Goal: Find specific page/section: Find specific page/section

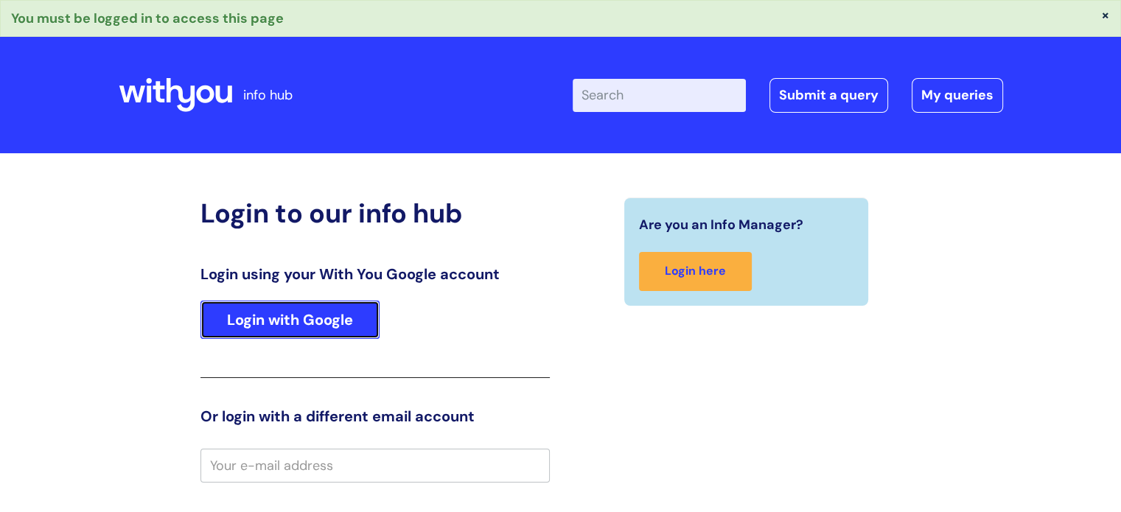
click at [292, 314] on link "Login with Google" at bounding box center [290, 320] width 179 height 38
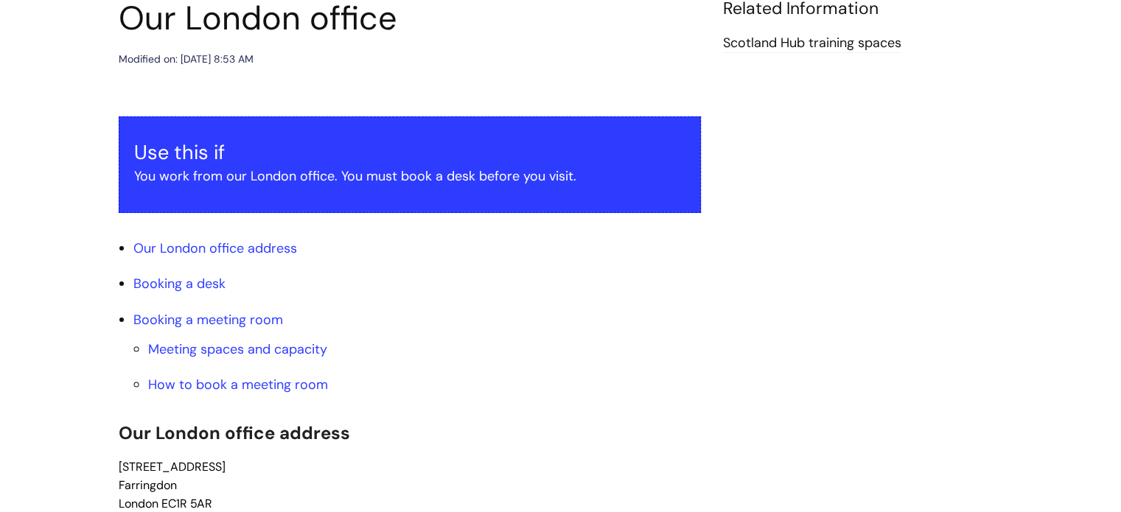
scroll to position [221, 0]
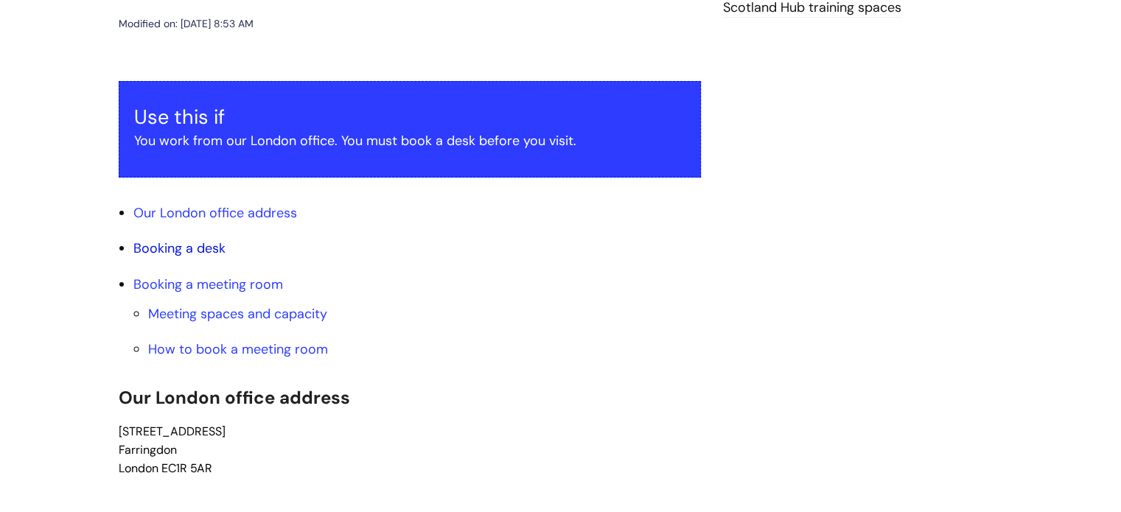
click at [209, 247] on link "Booking a desk" at bounding box center [179, 249] width 92 height 18
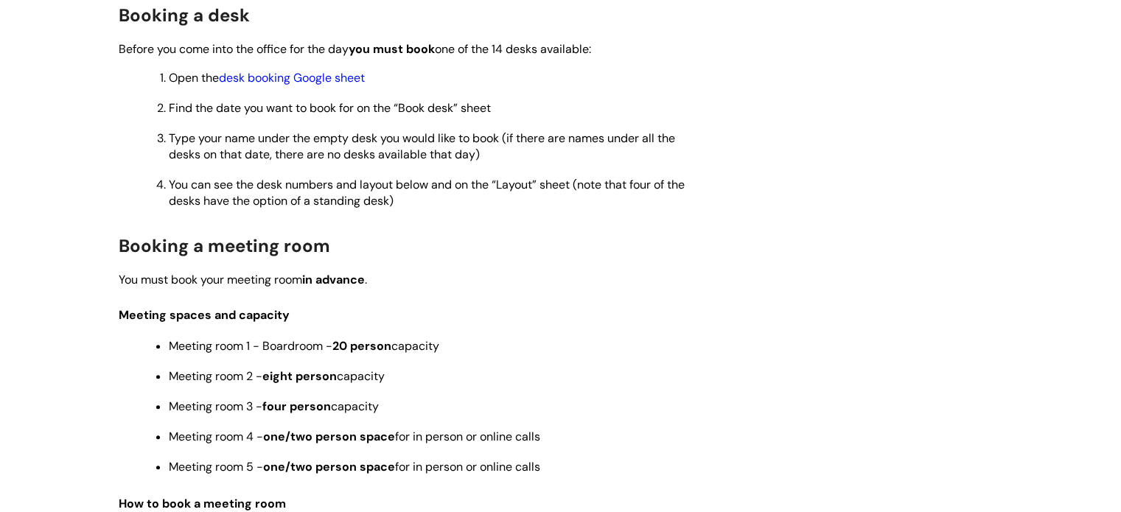
click at [290, 83] on link "desk booking Google sheet" at bounding box center [292, 77] width 146 height 15
